Goal: Transaction & Acquisition: Purchase product/service

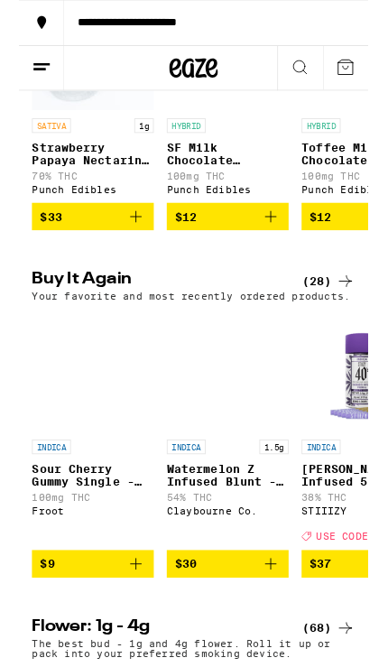
scroll to position [1013, 0]
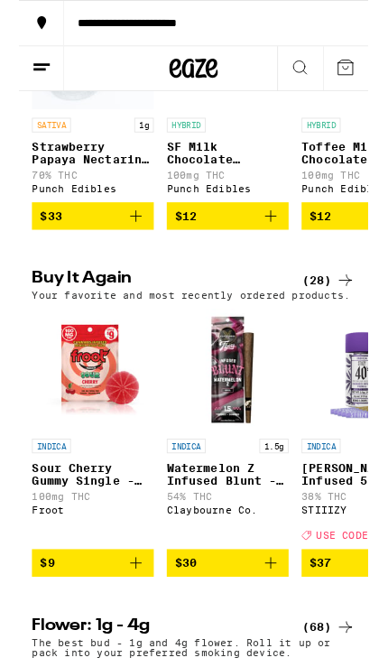
click at [131, 637] on icon "Add to bag" at bounding box center [130, 626] width 22 height 22
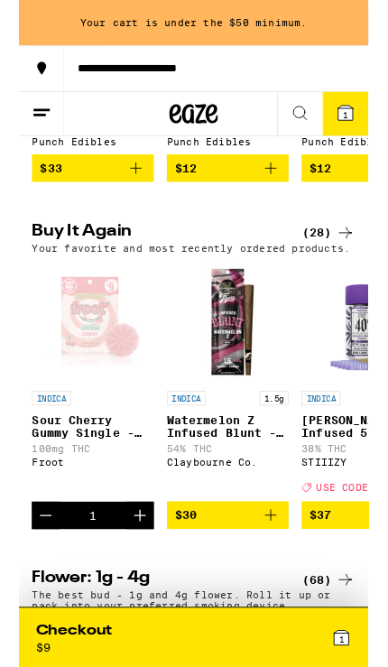
scroll to position [1120, 0]
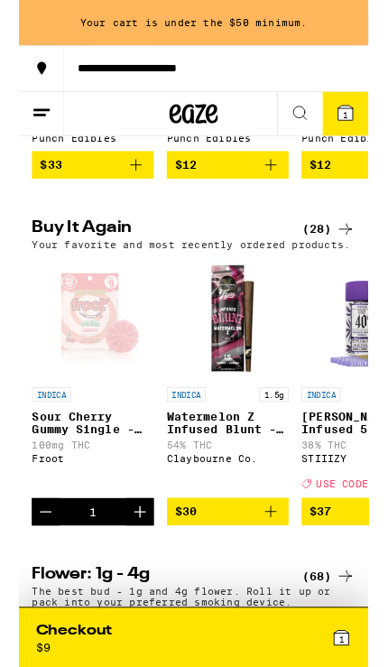
click at [280, 575] on icon "Add to bag" at bounding box center [280, 569] width 13 height 13
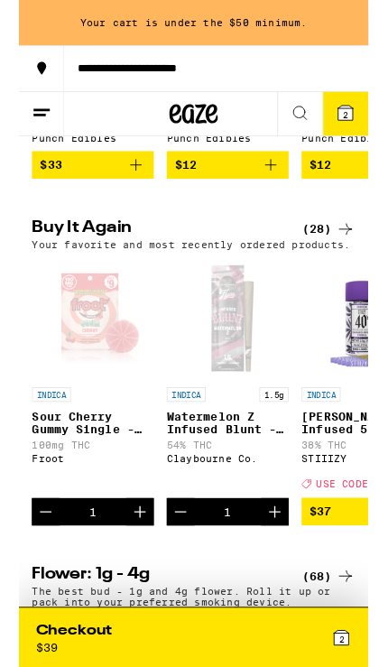
click at [275, 584] on button "Increment" at bounding box center [284, 568] width 31 height 31
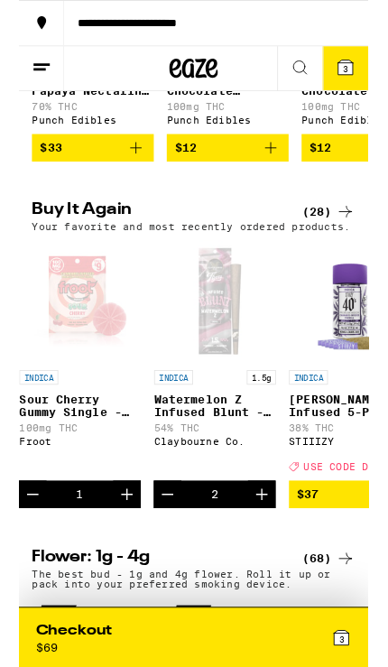
scroll to position [1, 25]
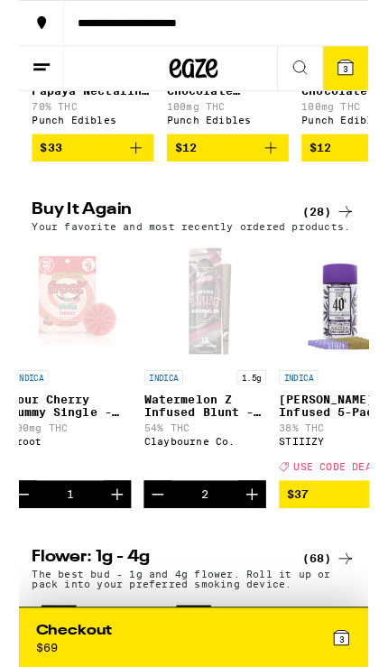
click at [100, 561] on icon "Increment" at bounding box center [109, 550] width 22 height 22
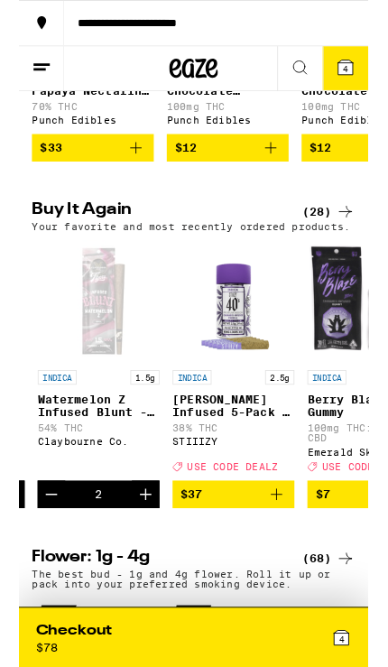
scroll to position [0, 143]
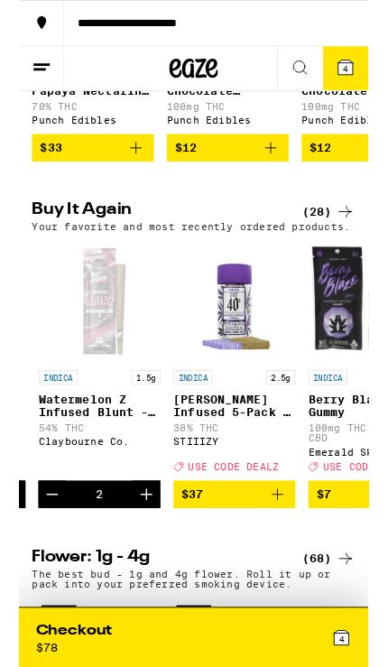
click at [274, 561] on span "$37" at bounding box center [239, 550] width 117 height 22
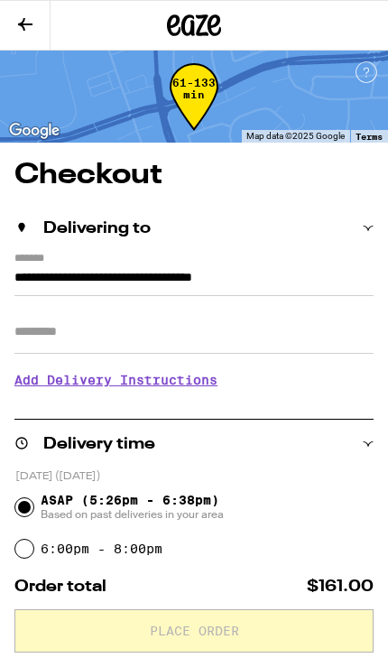
click at [271, 328] on input "Apt/Suite" at bounding box center [193, 332] width 359 height 43
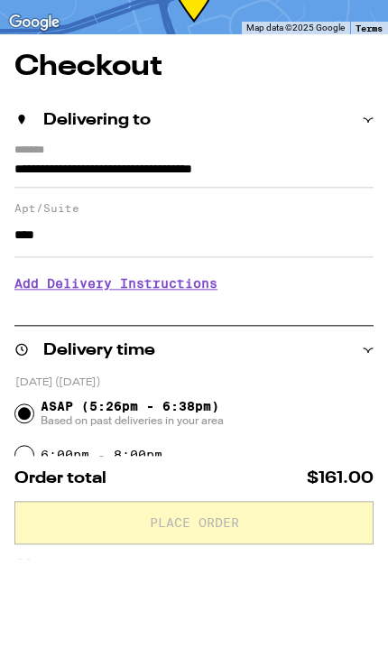
type input "****"
click at [168, 371] on h3 "Add Delivery Instructions" at bounding box center [193, 392] width 359 height 42
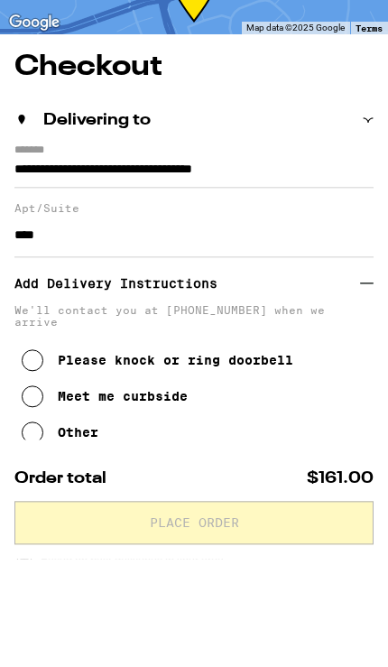
scroll to position [107, 0]
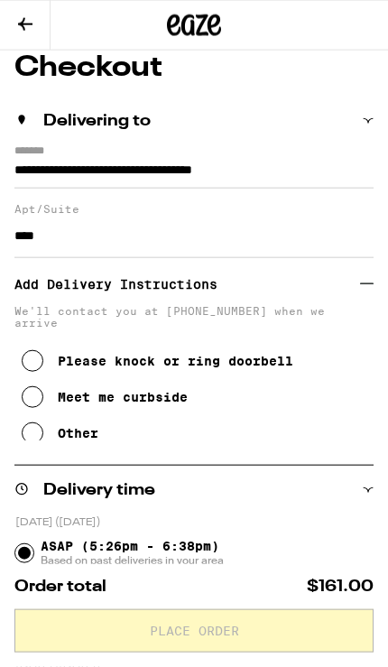
click at [61, 441] on div "Other" at bounding box center [78, 433] width 41 height 14
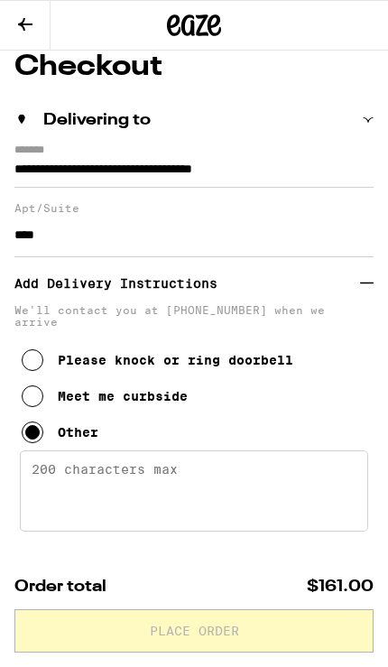
click at [218, 488] on textarea "Enter any other delivery instructions you want driver to know" at bounding box center [194, 491] width 349 height 81
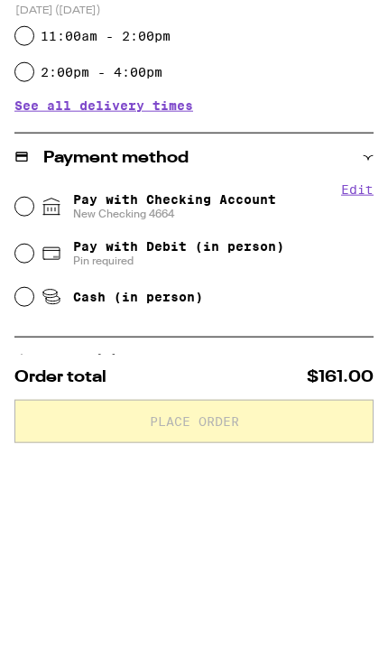
scroll to position [684, 0]
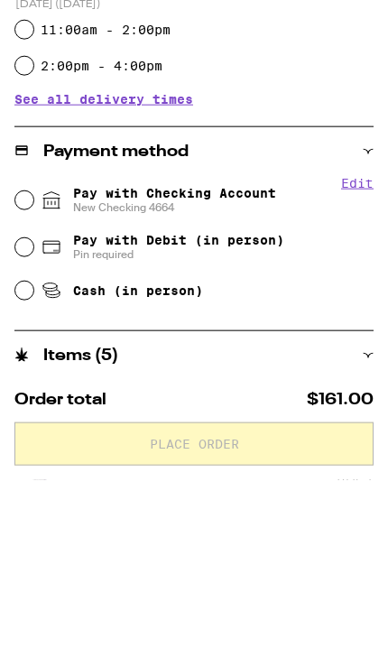
type textarea "New complex if gps doesn’t pull it up type in [GEOGRAPHIC_DATA] and upon arriva…"
click at [30, 425] on input "Pay with Debit (in person) Pin required" at bounding box center [24, 434] width 18 height 18
radio input "true"
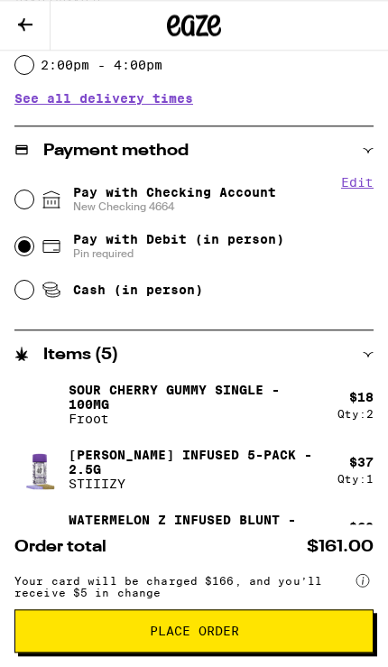
scroll to position [872, 0]
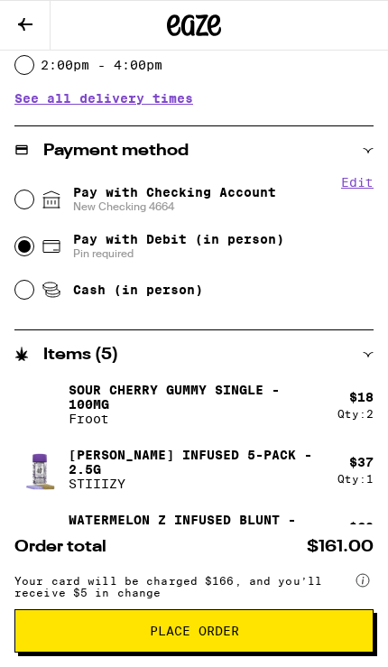
click at [272, 638] on button "Place Order" at bounding box center [193, 630] width 359 height 43
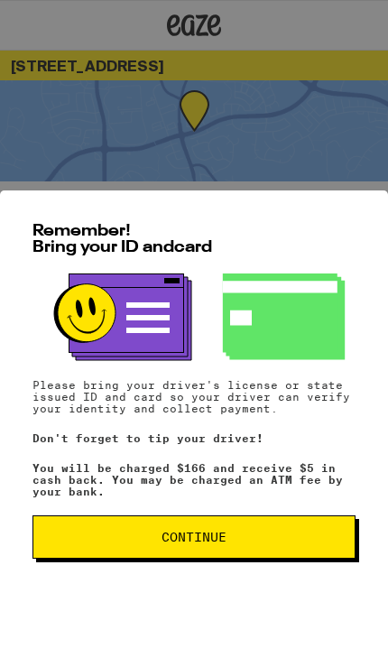
click at [246, 527] on button "Continue" at bounding box center [194, 537] width 323 height 43
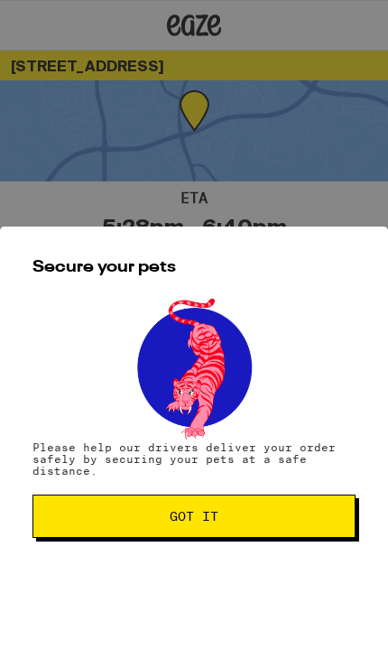
click at [253, 517] on button "Got it" at bounding box center [194, 516] width 323 height 43
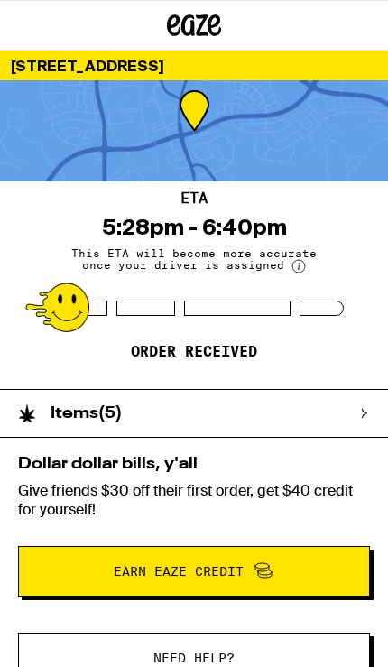
click at [371, 479] on div "Dollar dollar bills, y'all Give friends $30 off their first order, get $40 cred…" at bounding box center [194, 526] width 388 height 177
